Goal: Task Accomplishment & Management: Complete application form

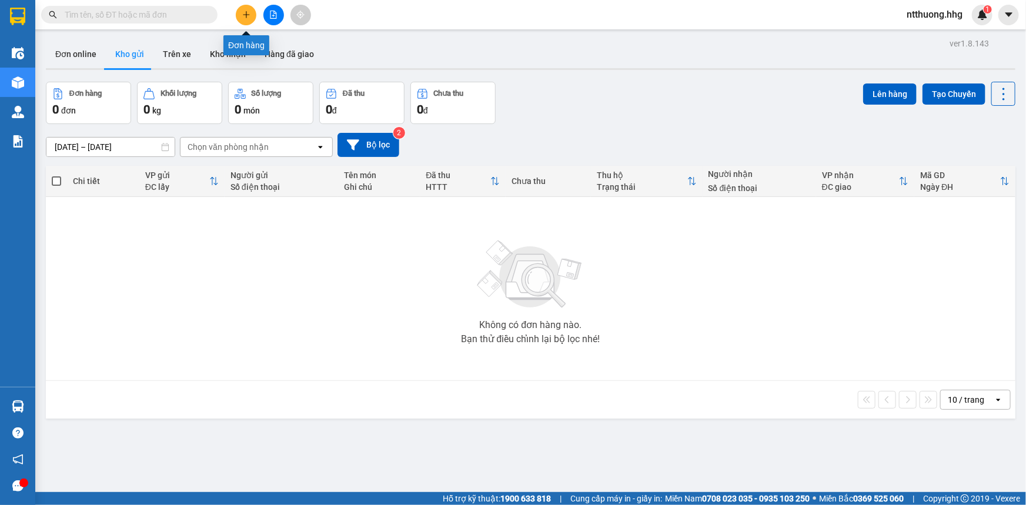
click at [245, 16] on icon "plus" at bounding box center [246, 15] width 8 height 8
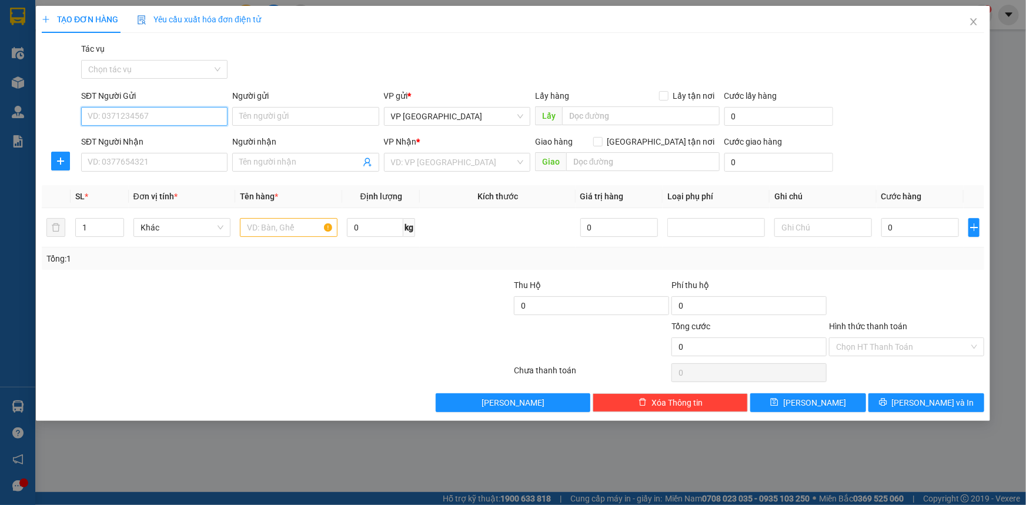
click at [216, 117] on input "SĐT Người Gửi" at bounding box center [154, 116] width 146 height 19
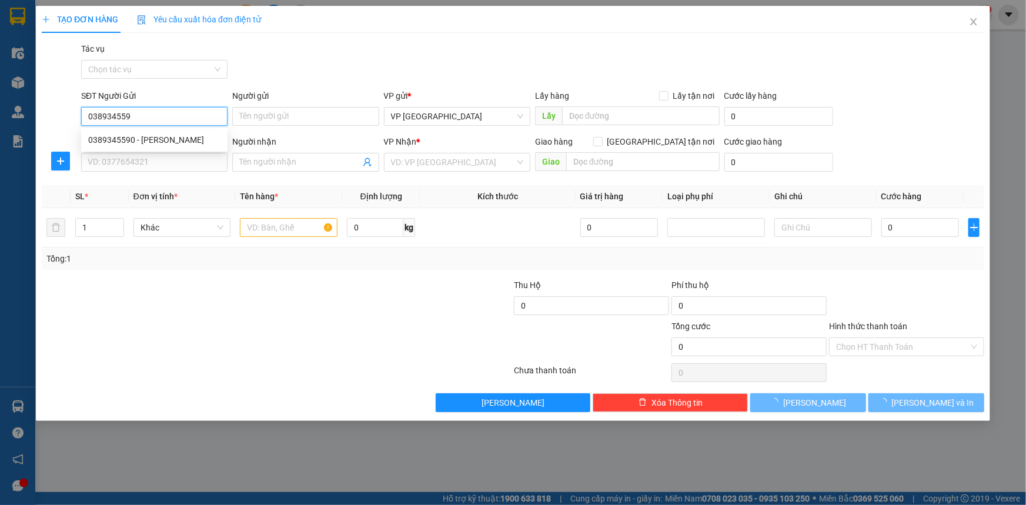
type input "0389345590"
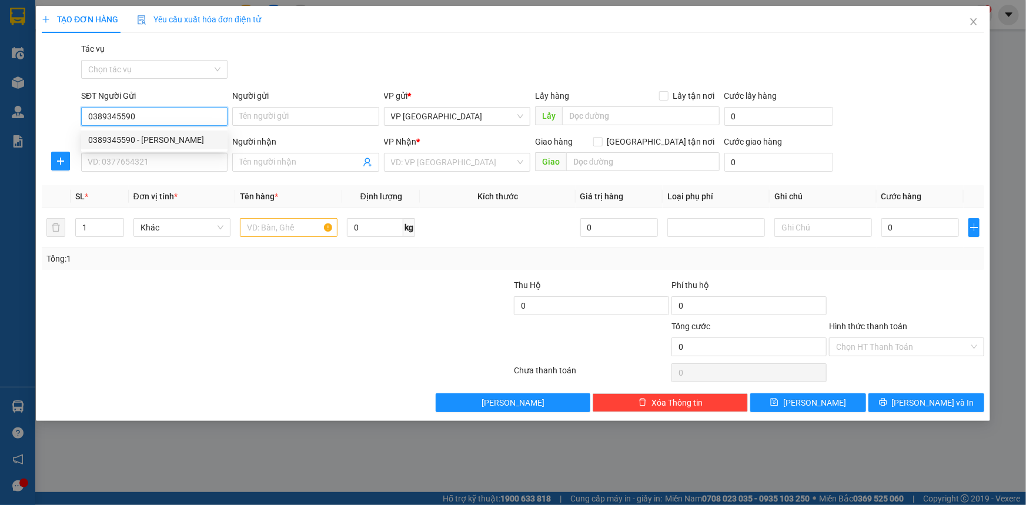
click at [115, 143] on div "0389345590 - [PERSON_NAME]" at bounding box center [154, 139] width 132 height 13
type input "Như Quỳnh"
type input "0389345590"
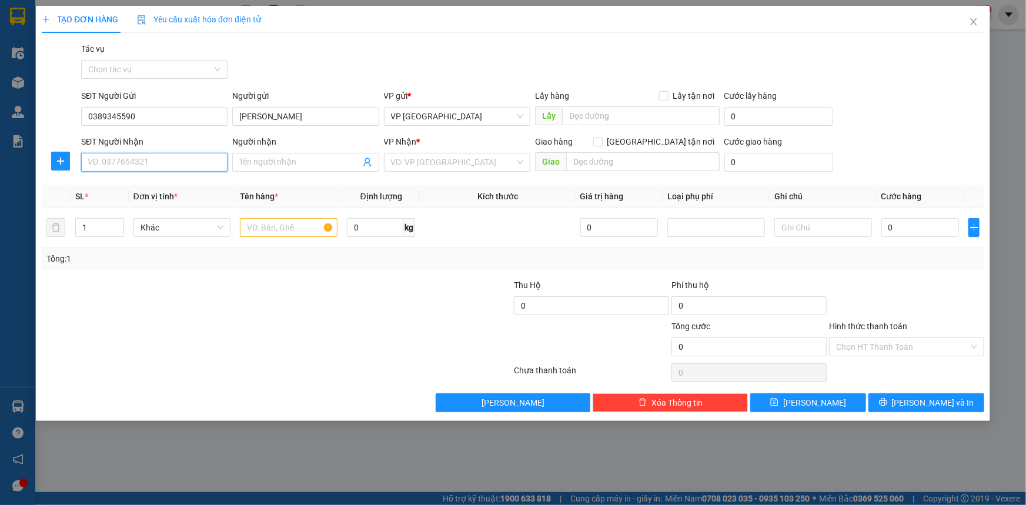
click at [121, 162] on input "SĐT Người Nhận" at bounding box center [154, 162] width 146 height 19
click at [112, 183] on div "0389345590 - Như Quỳnh" at bounding box center [154, 185] width 132 height 13
type input "0389345590"
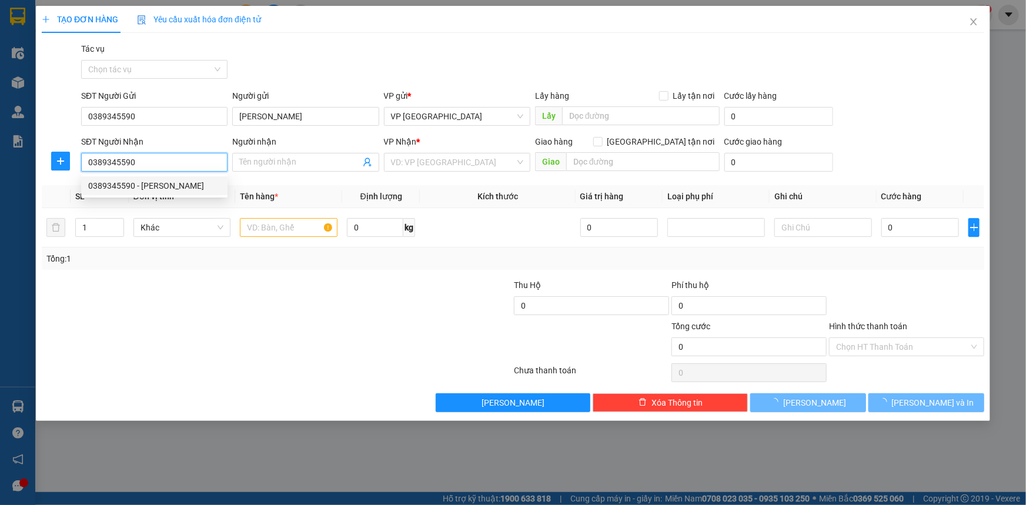
type input "Như Quỳnh"
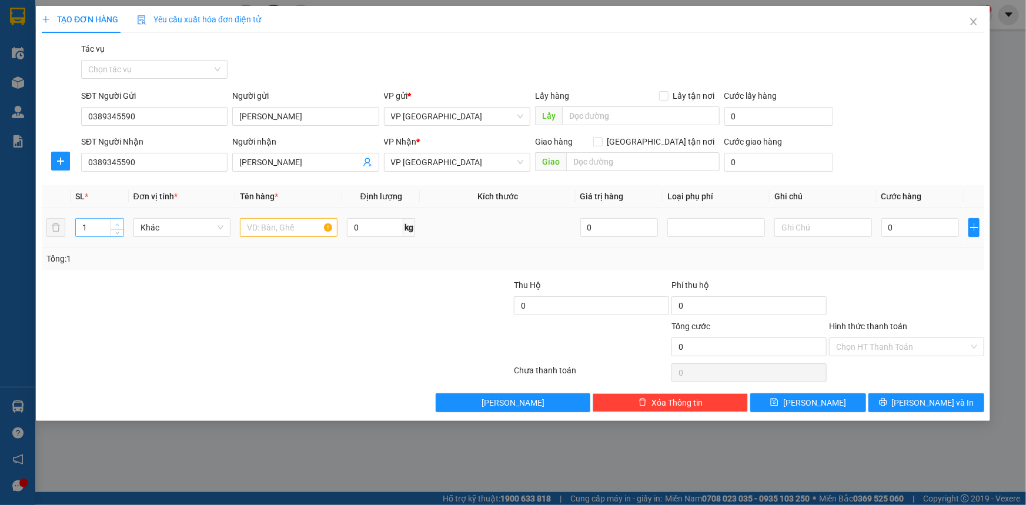
type input "2"
click at [121, 223] on span "up" at bounding box center [117, 224] width 7 height 7
click at [289, 232] on input "text" at bounding box center [289, 227] width 98 height 19
type input "ct"
click at [924, 229] on input "0" at bounding box center [920, 227] width 78 height 19
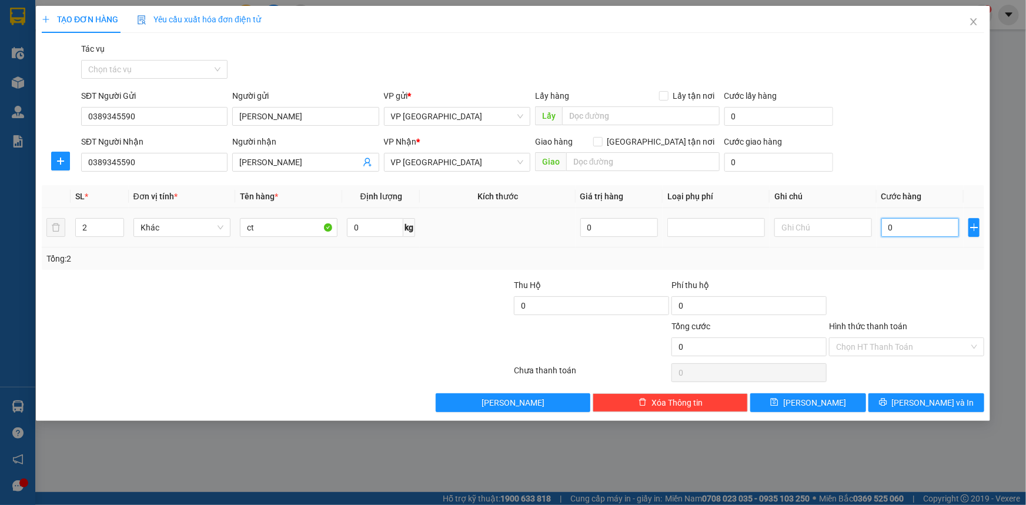
type input "05"
type input "5"
type input "050"
type input "50"
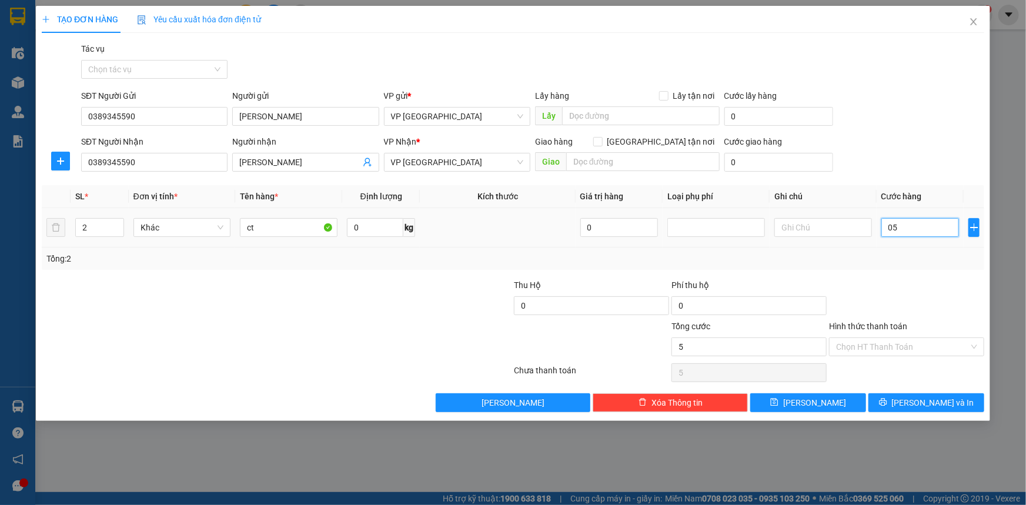
type input "50"
type input "0.500"
type input "500"
type input "05.000"
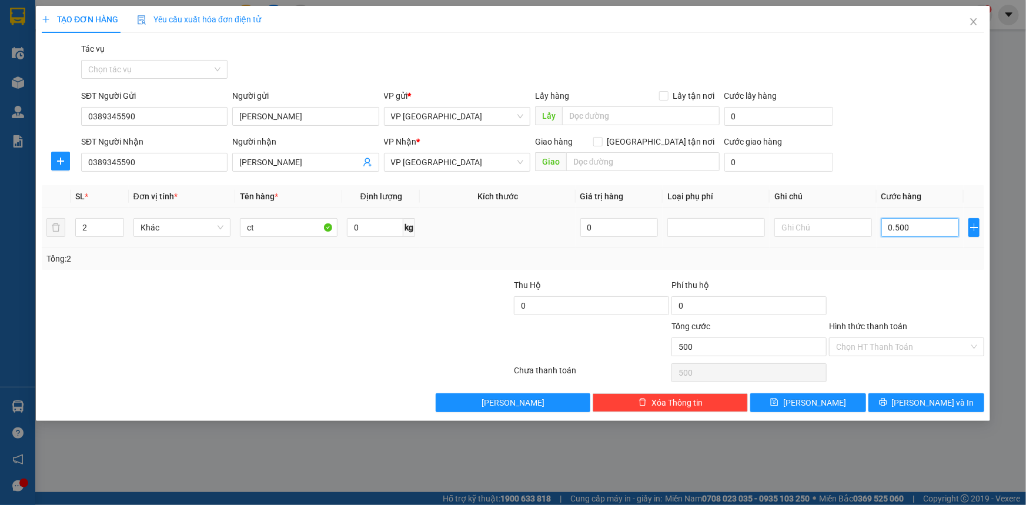
type input "5.000"
type input "050.000"
type input "50.000"
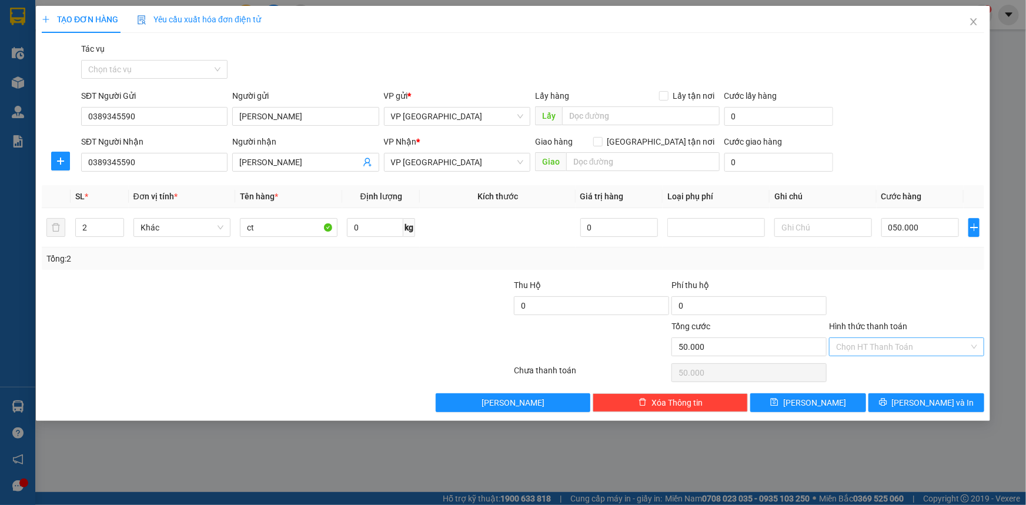
type input "50.000"
click at [890, 351] on input "Hình thức thanh toán" at bounding box center [902, 347] width 133 height 18
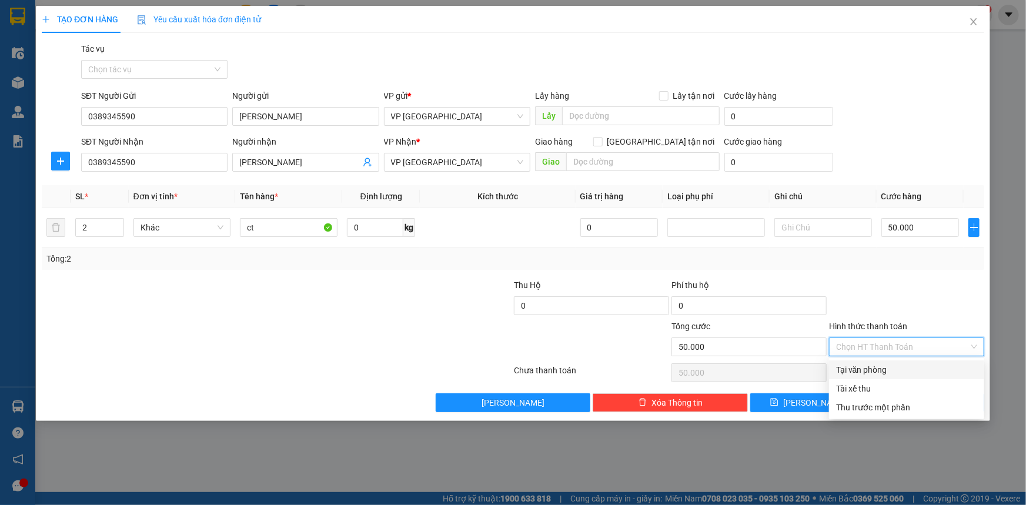
click at [887, 373] on div "Tại văn phòng" at bounding box center [906, 369] width 141 height 13
type input "0"
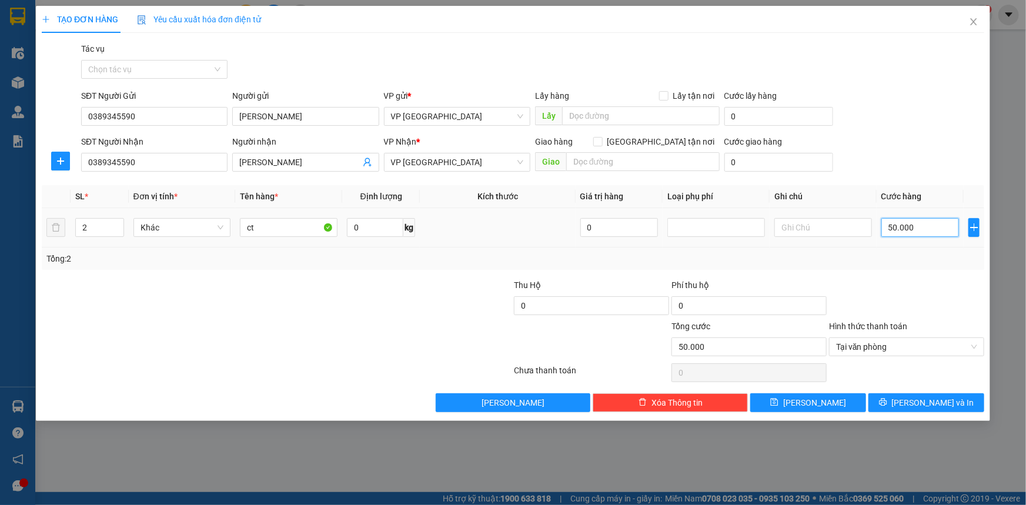
click at [940, 223] on input "50.000" at bounding box center [920, 227] width 78 height 19
type input "0"
type input "06"
type input "6"
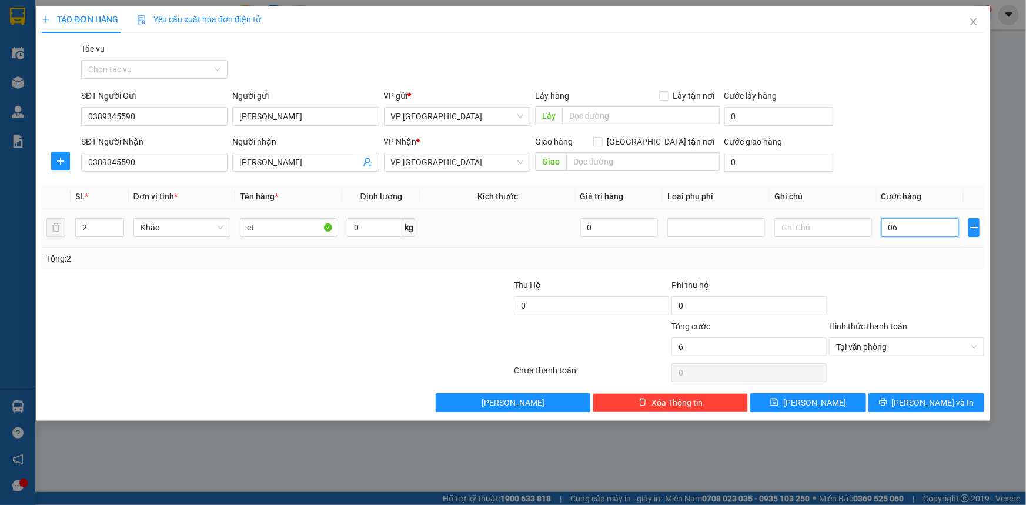
type input "060"
type input "60"
type input "0.600"
type input "600"
type input "06.000"
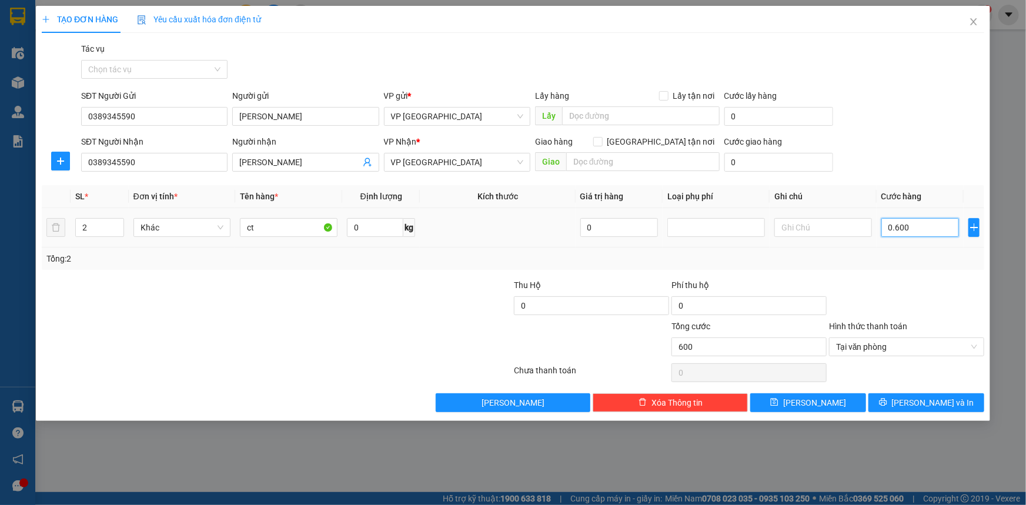
type input "6.000"
type input "060.000"
type input "60.000"
type input "06.000"
type input "6.000"
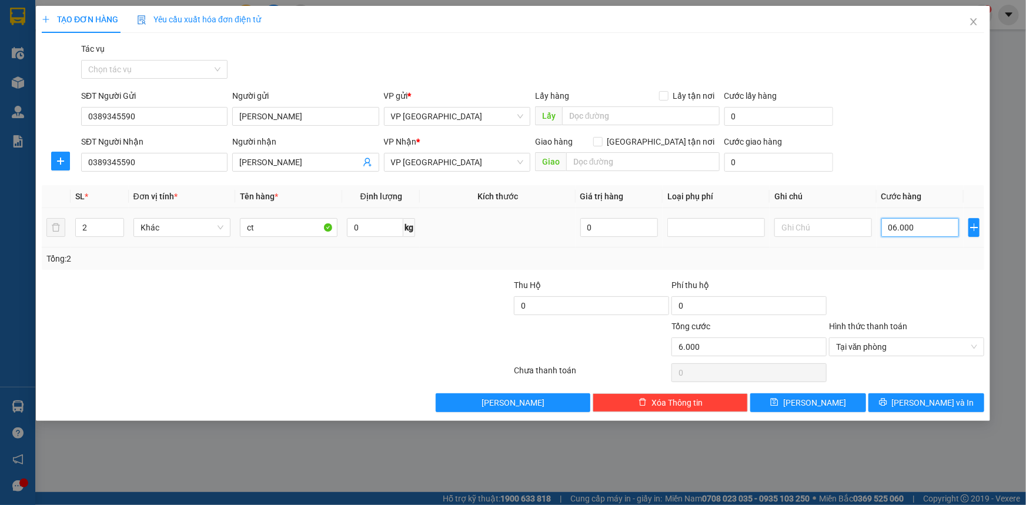
type input "0.600"
type input "600"
type input "06"
type input "6"
type input "0"
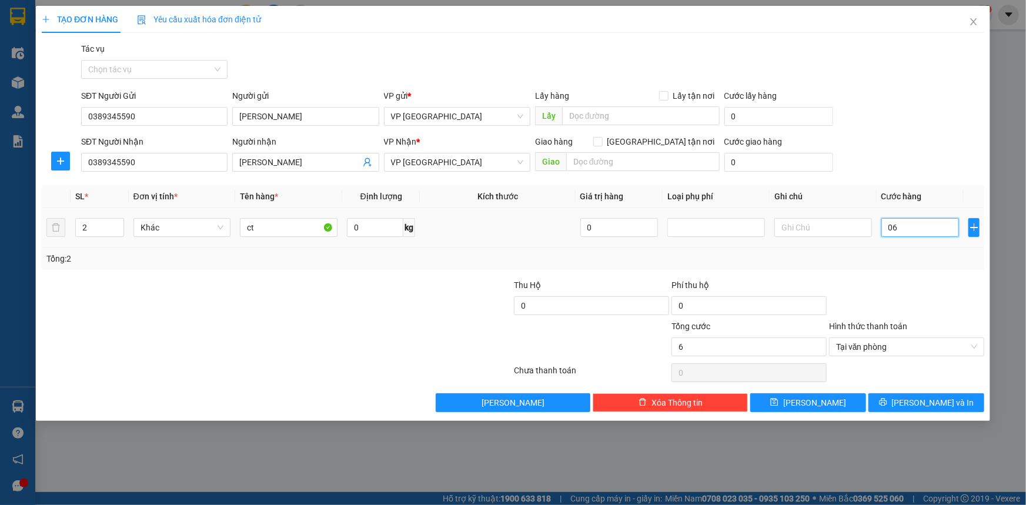
type input "0"
type input "03"
type input "3"
type input "030"
type input "30"
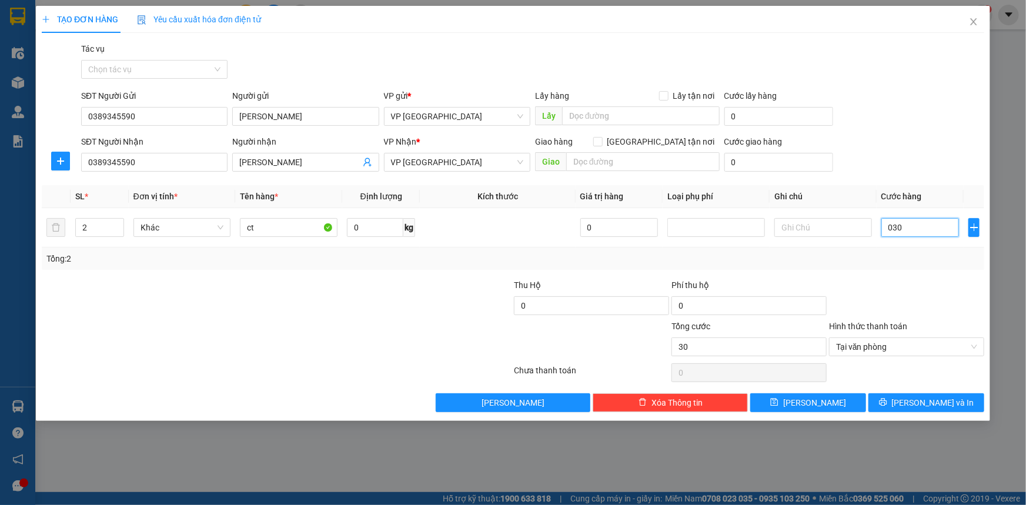
type input "0.300"
type input "300"
type input "03.000"
type input "3.000"
type input "030.000"
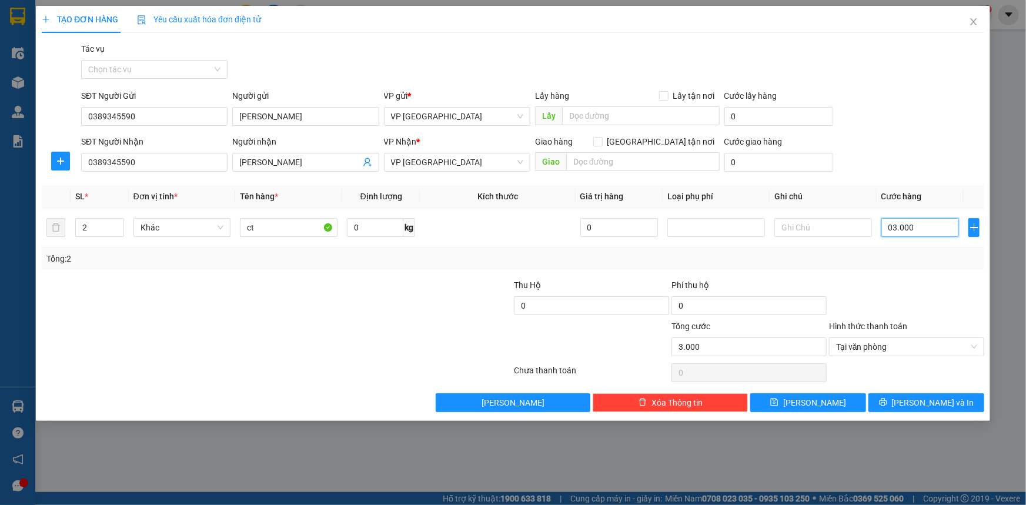
type input "30.000"
click at [936, 402] on span "Lưu và In" at bounding box center [933, 402] width 82 height 13
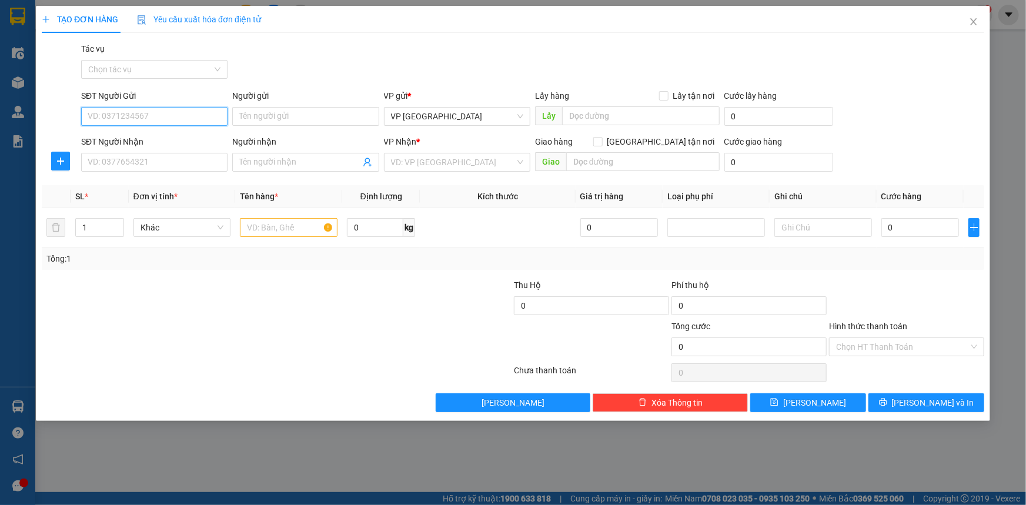
click at [186, 117] on input "SĐT Người Gửi" at bounding box center [154, 116] width 146 height 19
type input "0965585577"
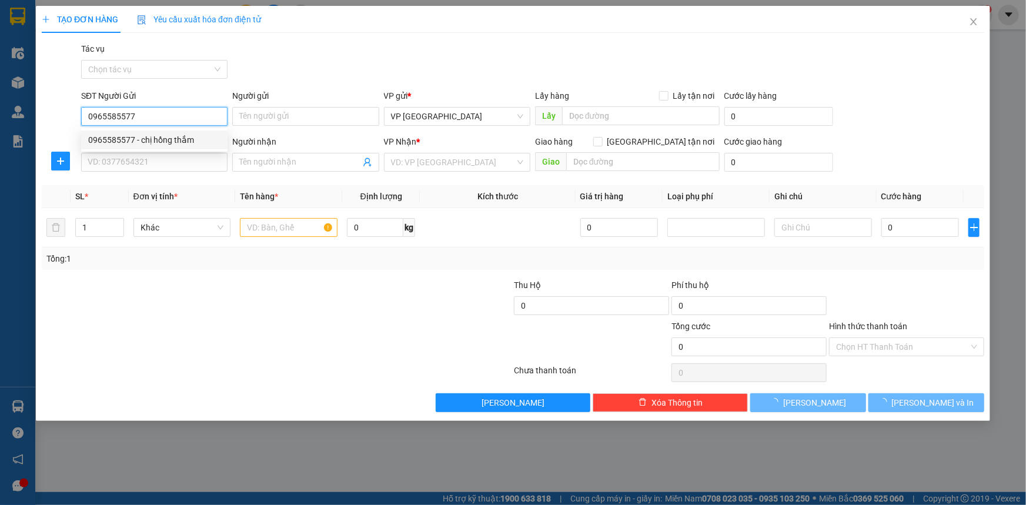
click at [174, 142] on div "0965585577 - chị hồng thắm" at bounding box center [154, 139] width 132 height 13
type input "chị hồng thắm"
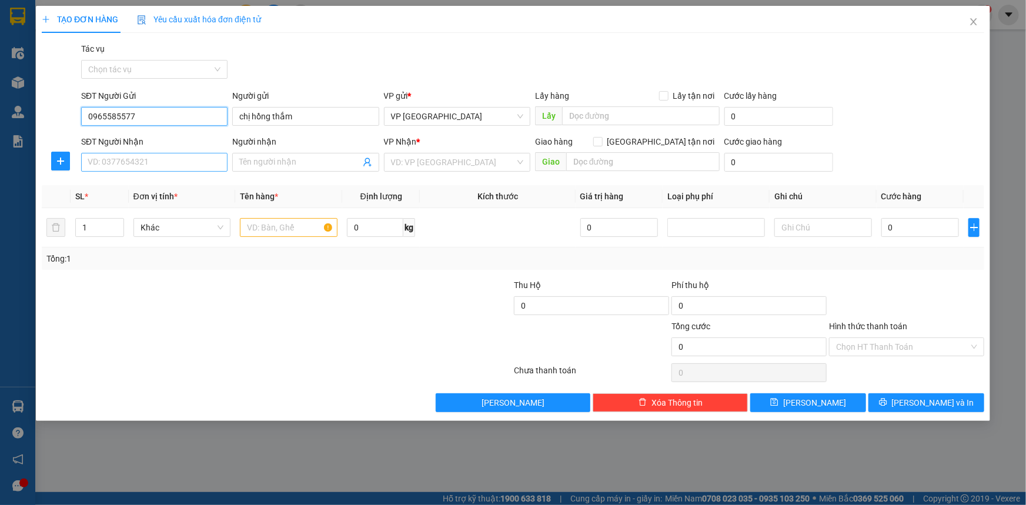
type input "0965585577"
click at [163, 157] on input "SĐT Người Nhận" at bounding box center [154, 162] width 146 height 19
click at [155, 186] on div "0965585577 - chị hồng thắm" at bounding box center [154, 185] width 132 height 13
type input "0965585577"
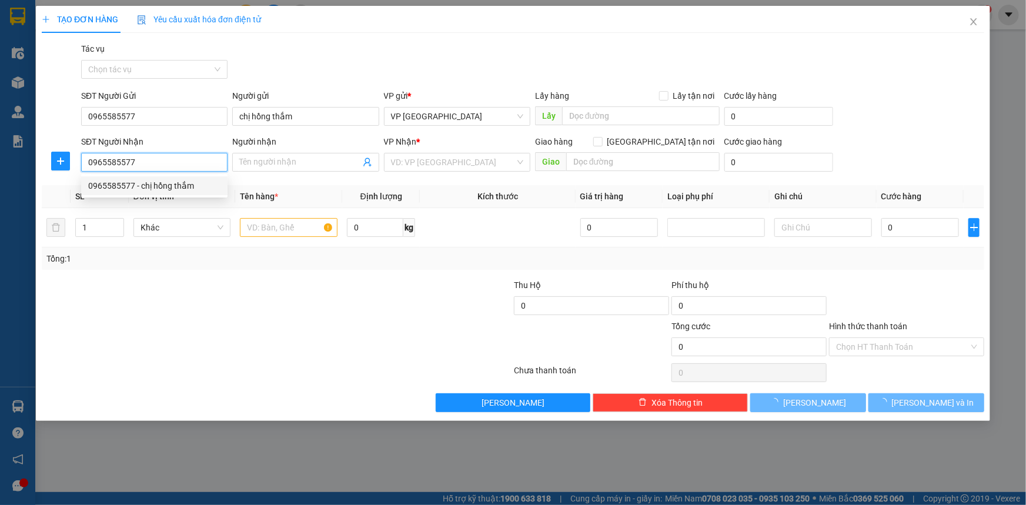
type input "chị hồng thắm"
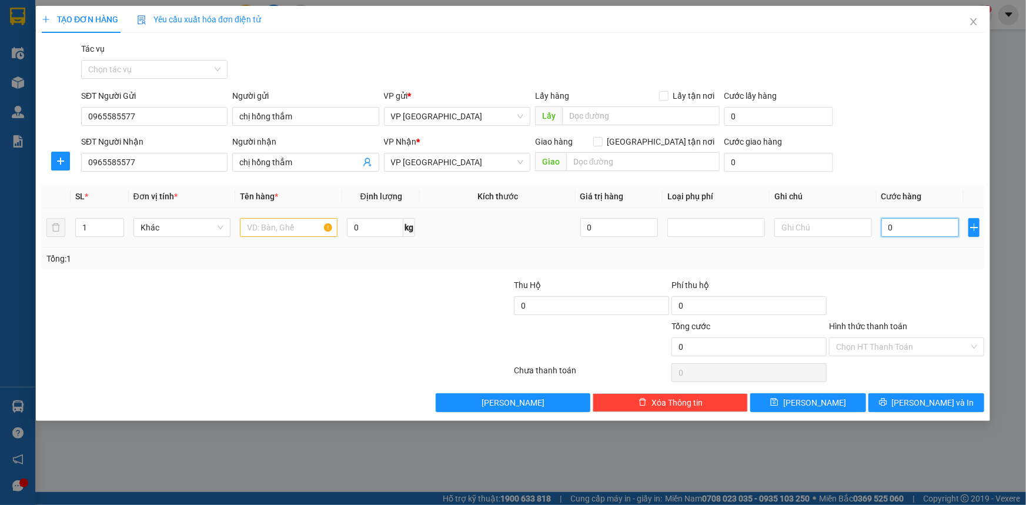
click at [916, 228] on input "0" at bounding box center [920, 227] width 78 height 19
type input "3"
type input "30"
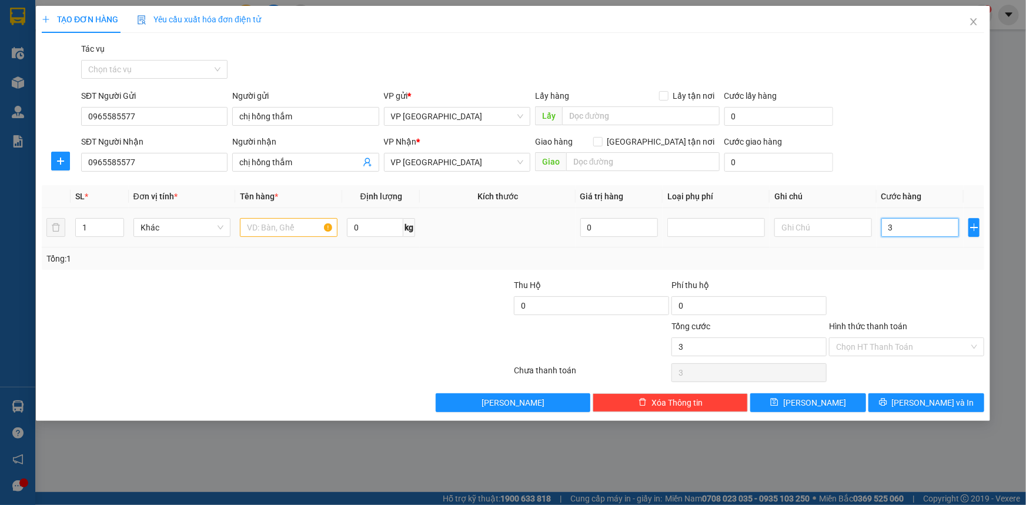
type input "30"
type input "300"
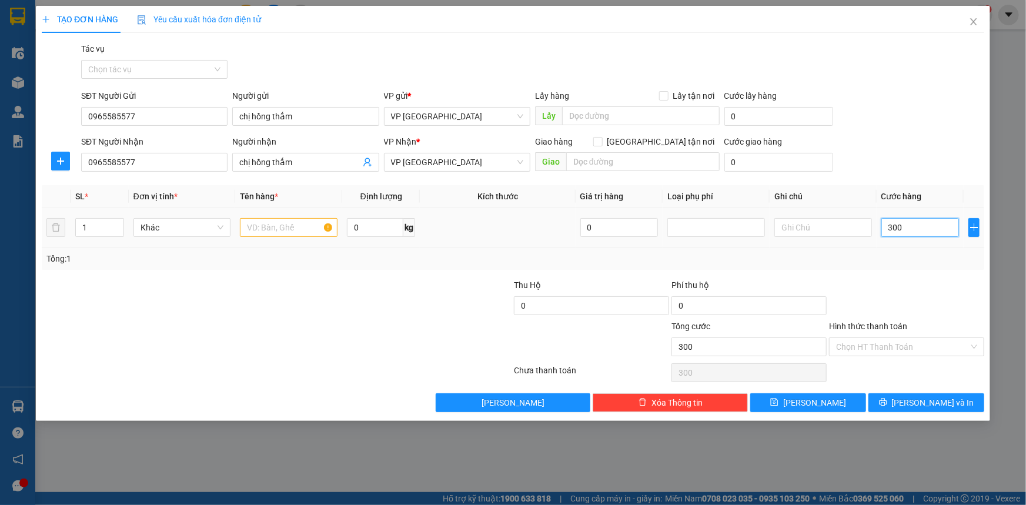
type input "3.000"
type input "30.000"
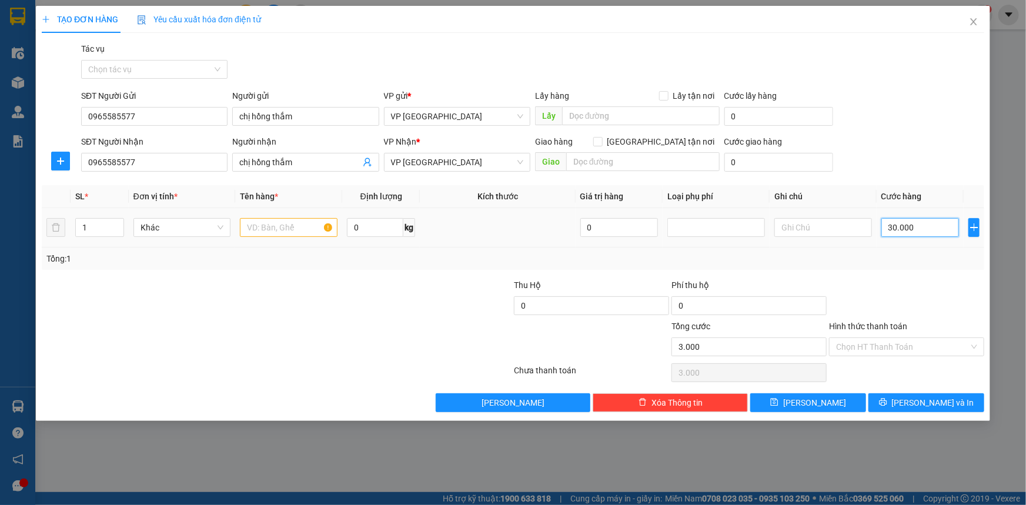
type input "30.000"
click at [931, 347] on input "Hình thức thanh toán" at bounding box center [902, 347] width 133 height 18
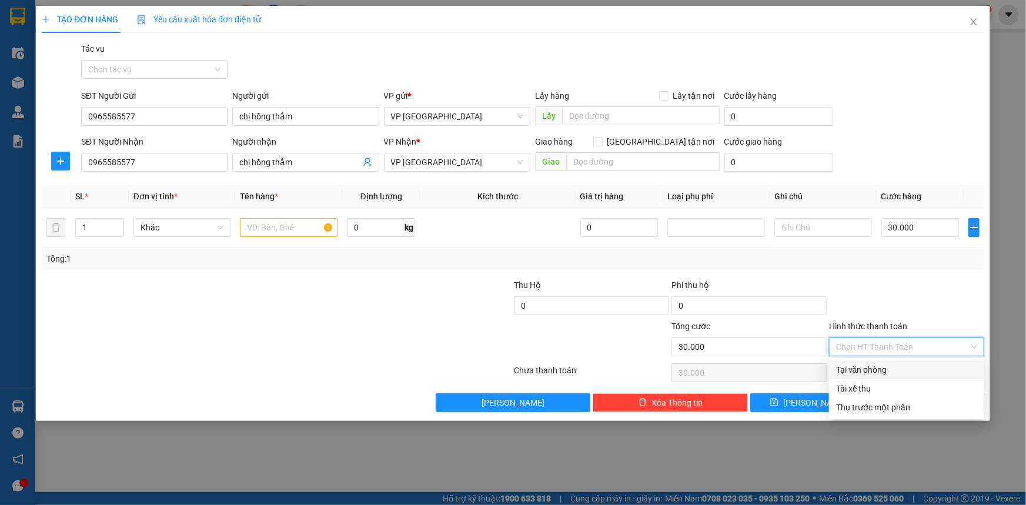
click at [931, 369] on div "Tại văn phòng" at bounding box center [906, 369] width 141 height 13
type input "0"
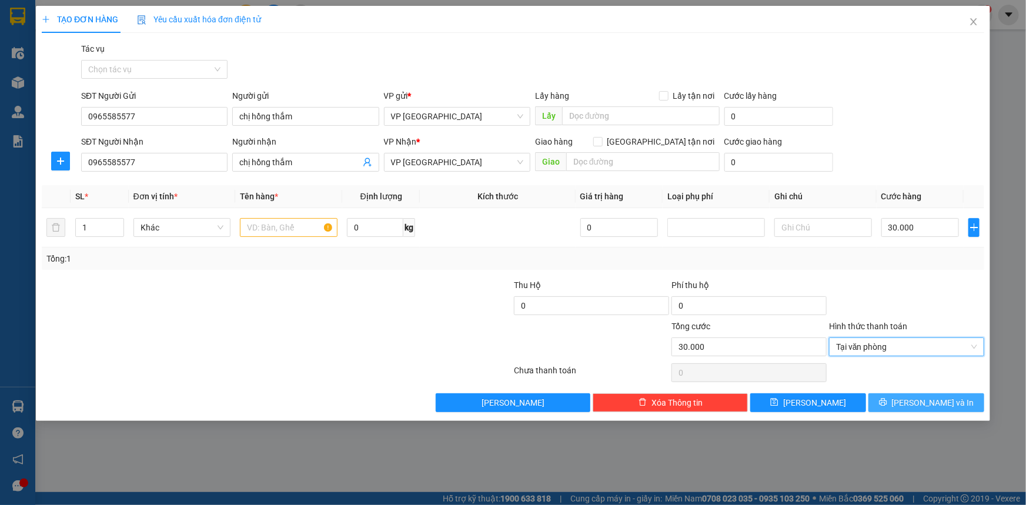
click at [940, 400] on span "Lưu và In" at bounding box center [933, 402] width 82 height 13
click at [293, 228] on input "text" at bounding box center [289, 227] width 98 height 19
type input "ct"
click at [947, 406] on span "Lưu và In" at bounding box center [933, 402] width 82 height 13
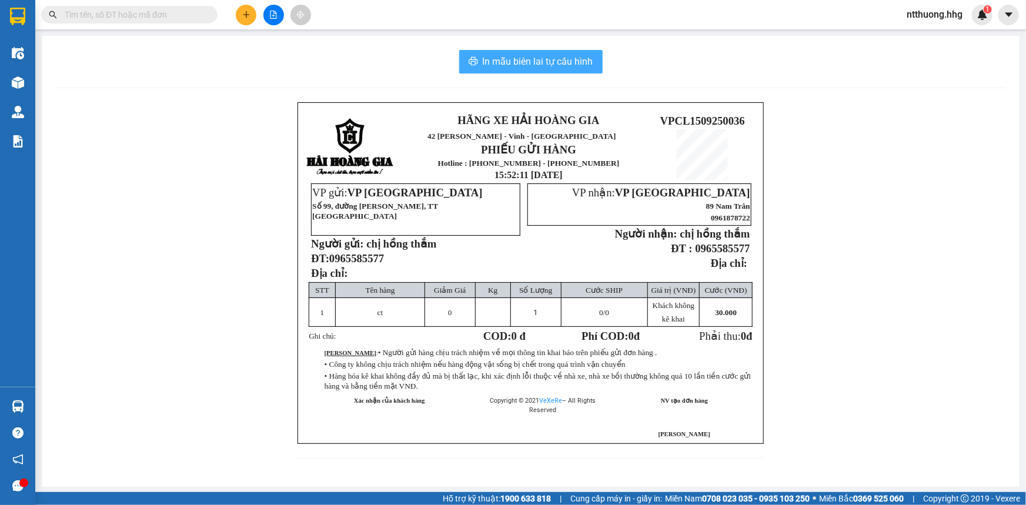
click at [541, 56] on span "In mẫu biên lai tự cấu hình" at bounding box center [538, 61] width 111 height 15
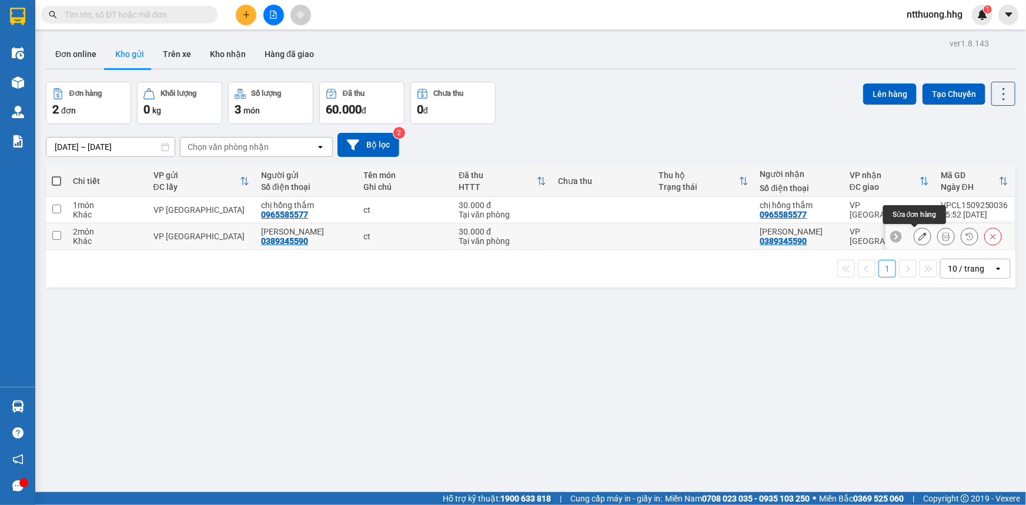
click at [918, 236] on icon at bounding box center [922, 236] width 8 height 8
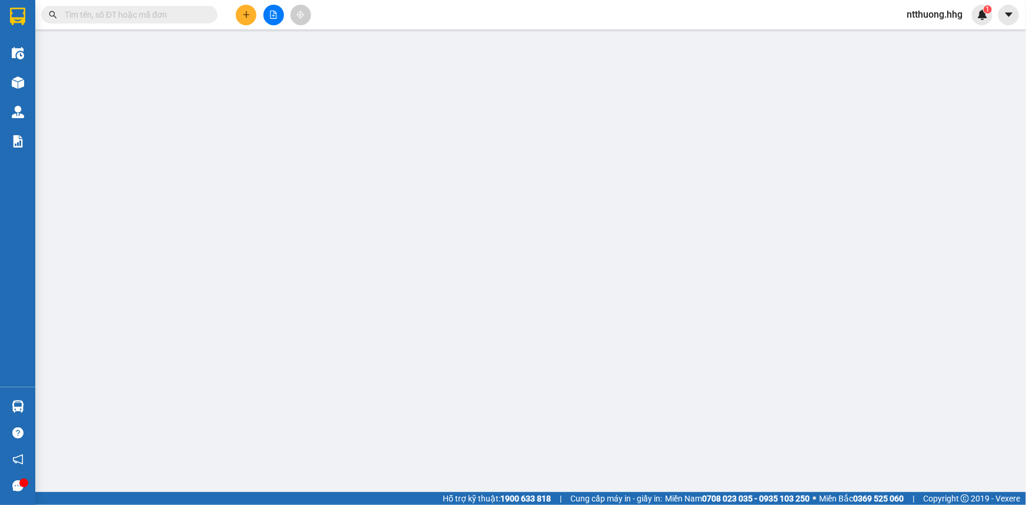
type input "0389345590"
type input "Như Quỳnh"
type input "0389345590"
type input "Như Quỳnh"
type input "30.000"
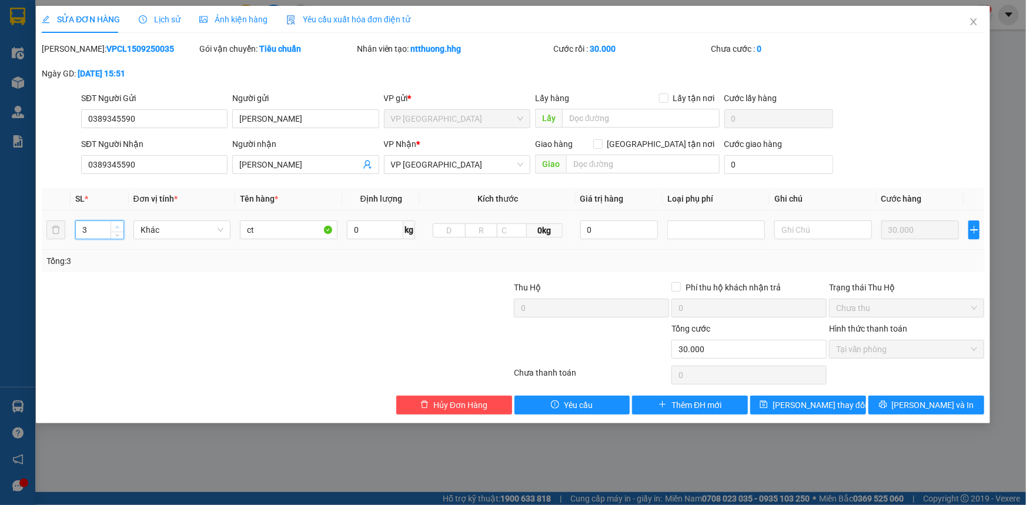
click at [121, 225] on span "Increase Value" at bounding box center [117, 226] width 13 height 11
click at [118, 235] on icon "down" at bounding box center [117, 234] width 4 height 4
type input "1"
click at [118, 235] on icon "down" at bounding box center [117, 234] width 4 height 4
click at [940, 402] on span "Lưu và In" at bounding box center [933, 405] width 82 height 13
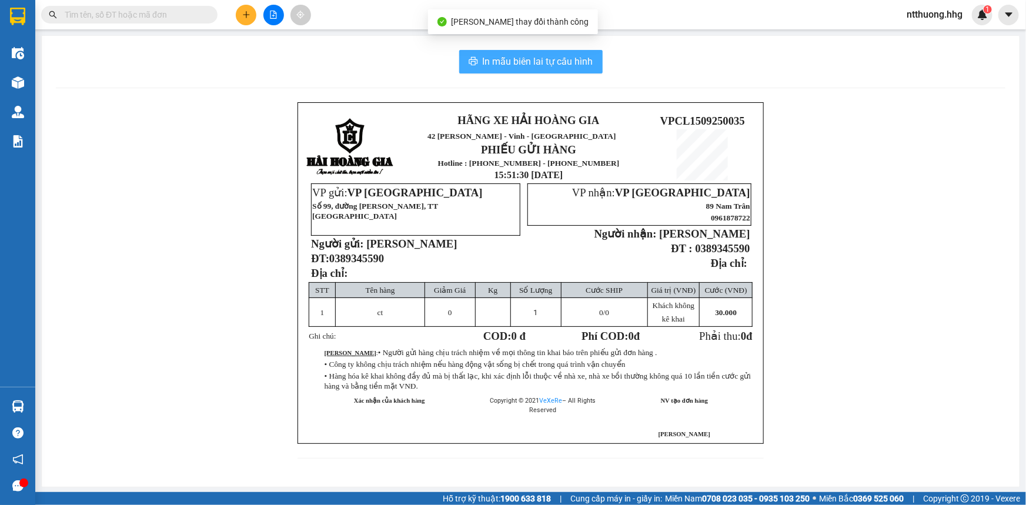
click at [576, 65] on span "In mẫu biên lai tự cấu hình" at bounding box center [538, 61] width 111 height 15
